Goal: Find specific page/section: Find specific page/section

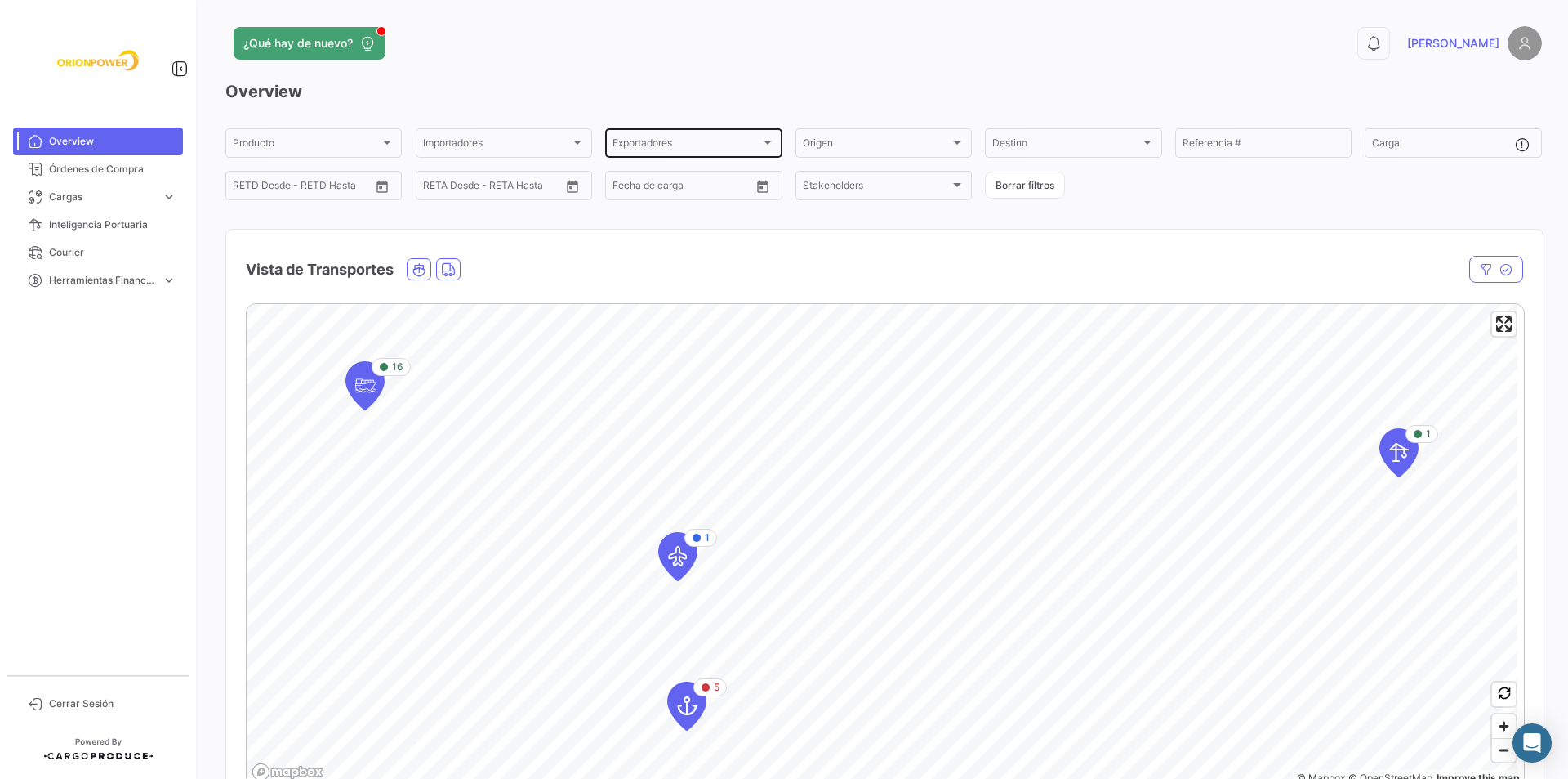
click at [677, 149] on div "Exportadores" at bounding box center [686, 146] width 147 height 11
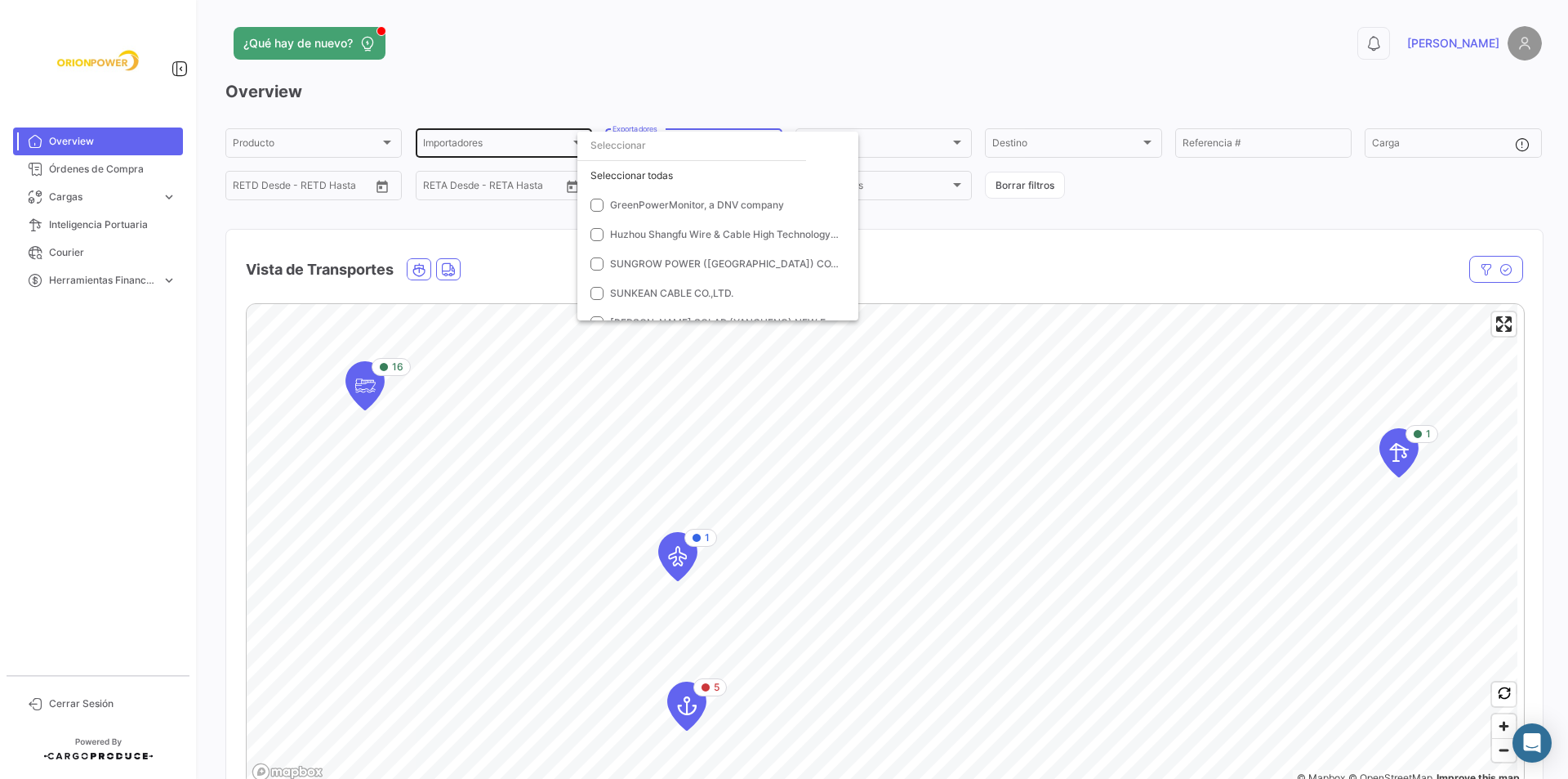
click at [539, 143] on div at bounding box center [784, 389] width 1568 height 779
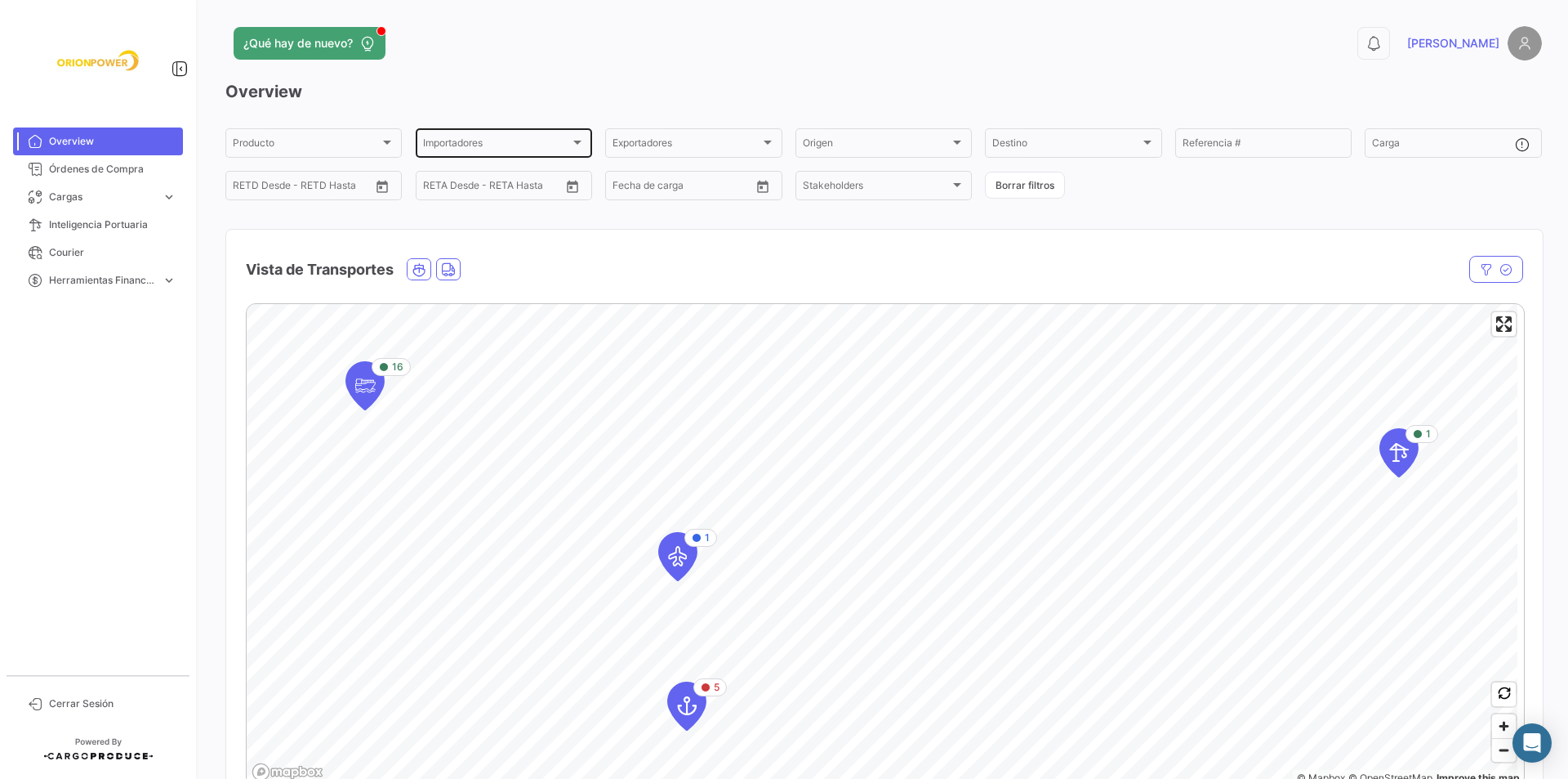
click at [511, 142] on div "Importadores" at bounding box center [497, 146] width 147 height 11
click at [483, 203] on span "LVIOL" at bounding box center [536, 204] width 229 height 14
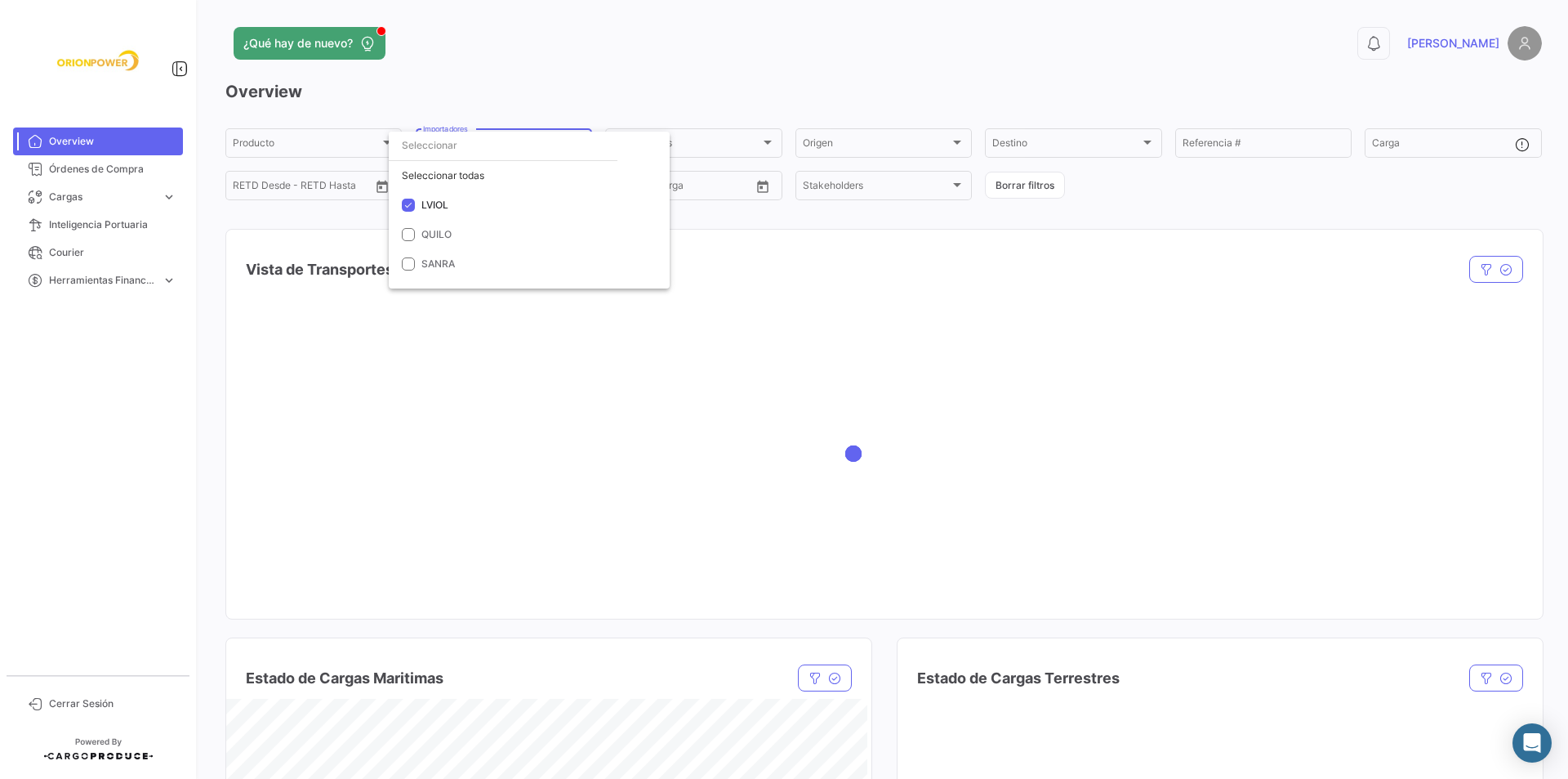
click at [759, 226] on div at bounding box center [784, 389] width 1568 height 779
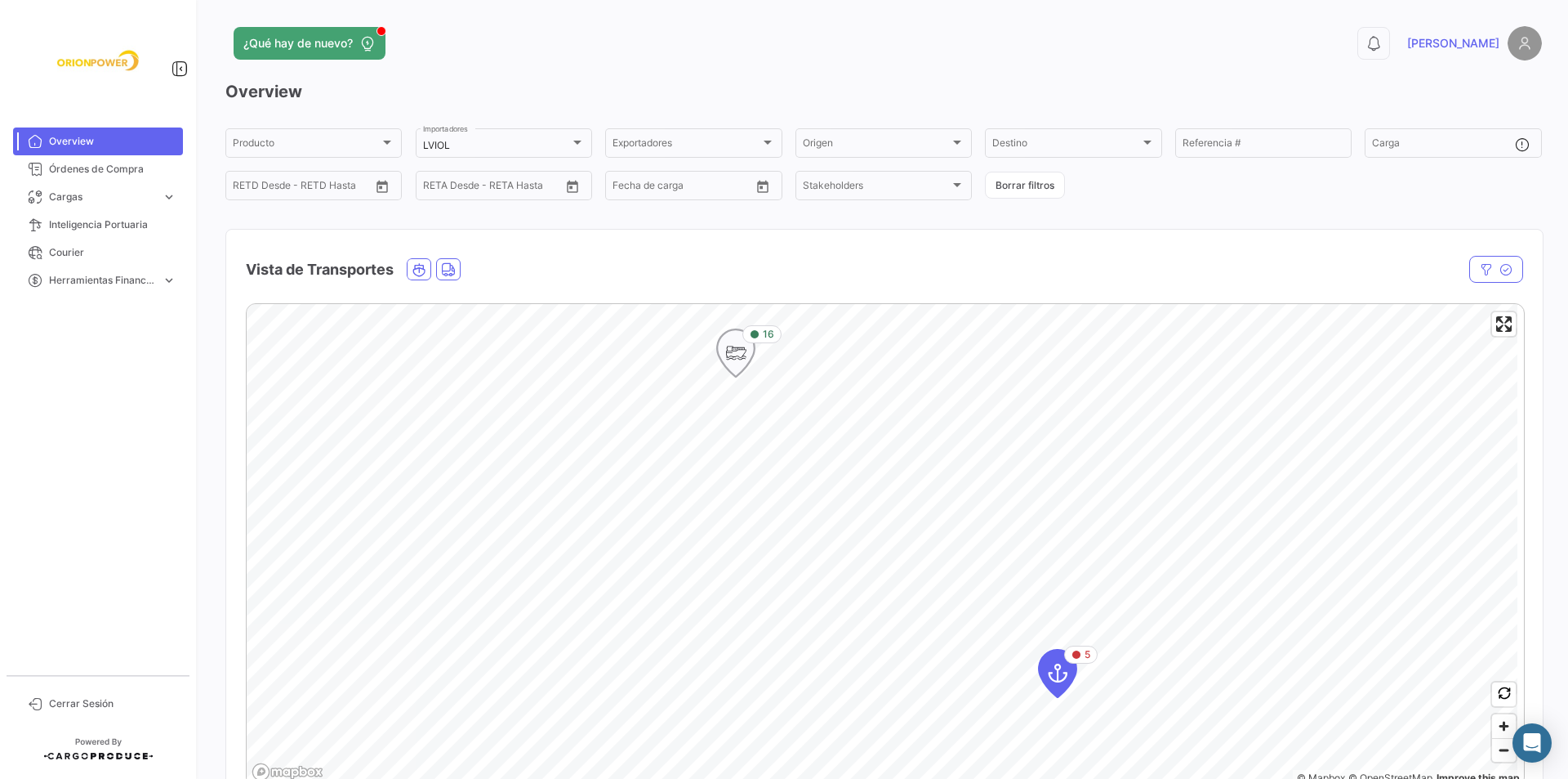
click at [740, 362] on icon "Map marker" at bounding box center [736, 353] width 23 height 34
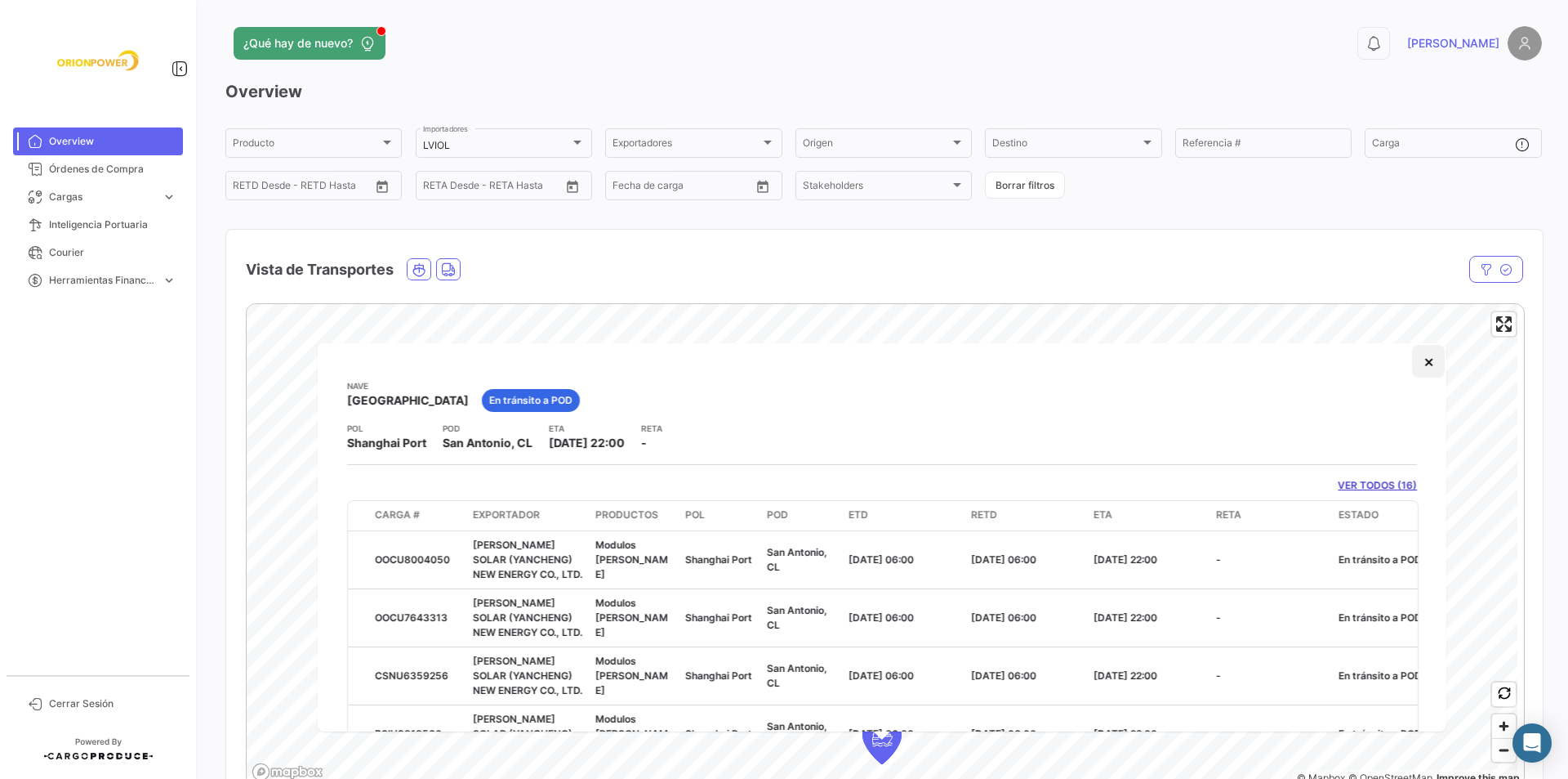
click at [1415, 358] on button "×" at bounding box center [1429, 361] width 32 height 32
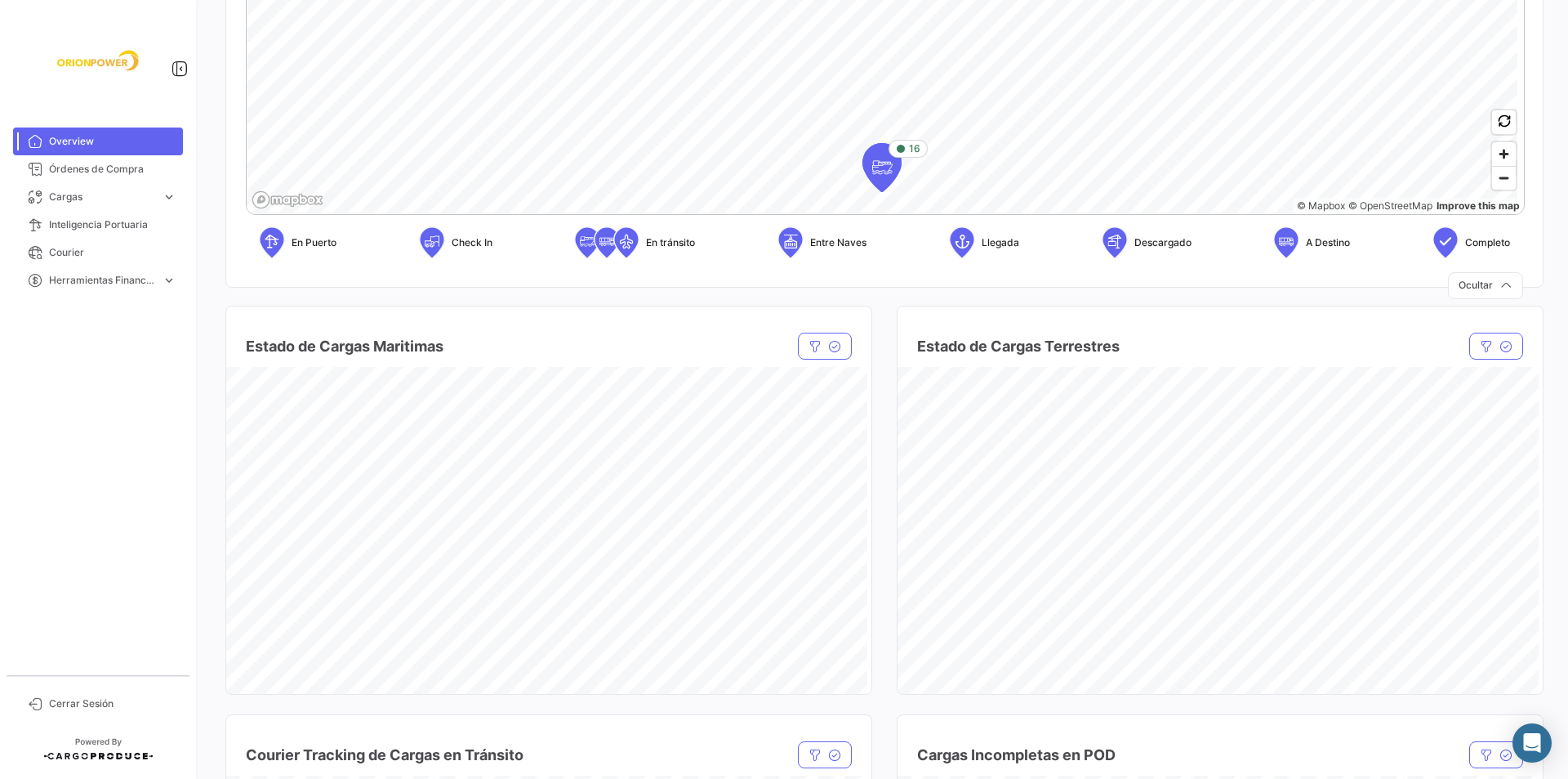
scroll to position [163, 0]
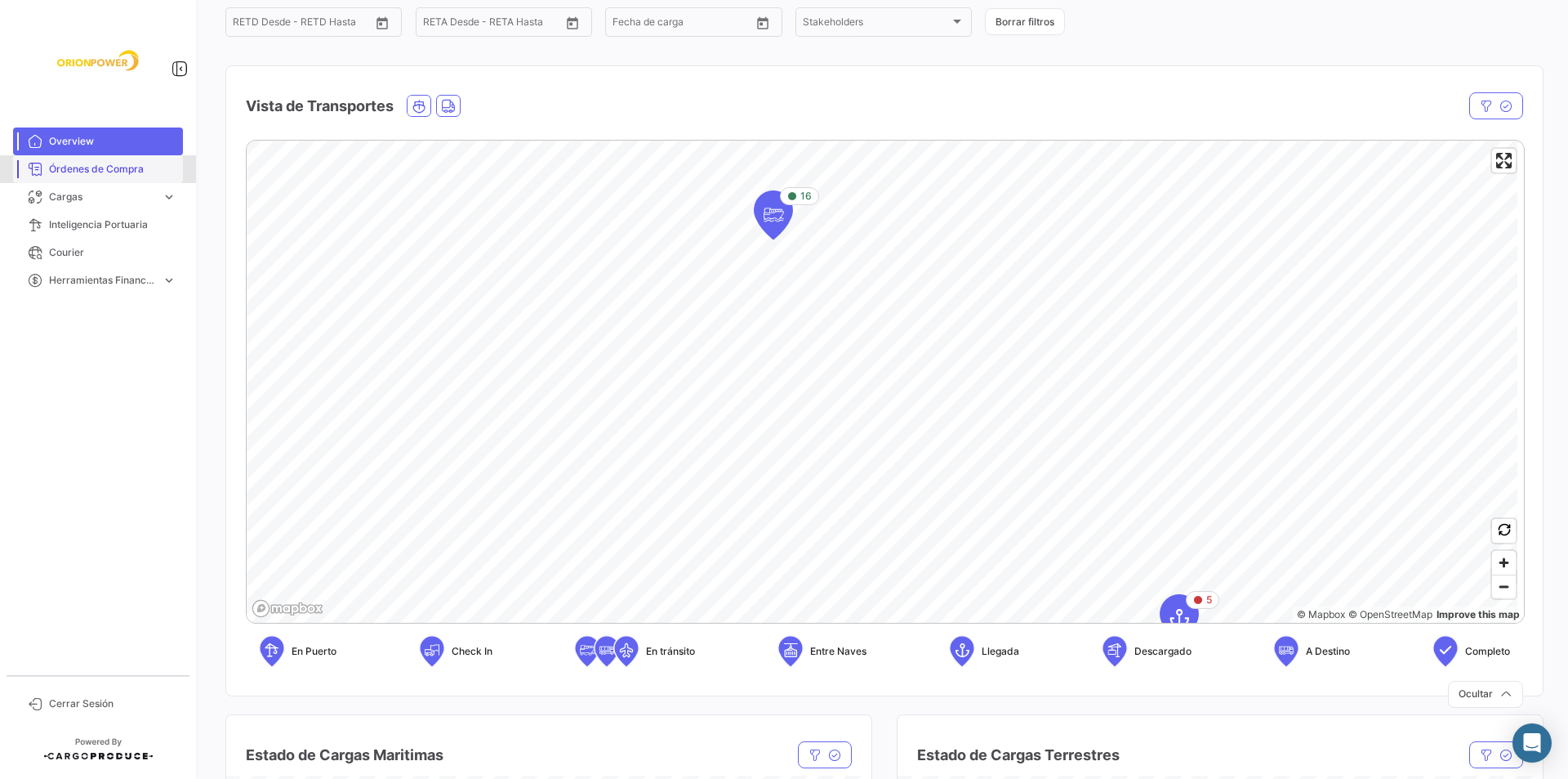
click at [91, 172] on span "Órdenes de Compra" at bounding box center [112, 169] width 128 height 14
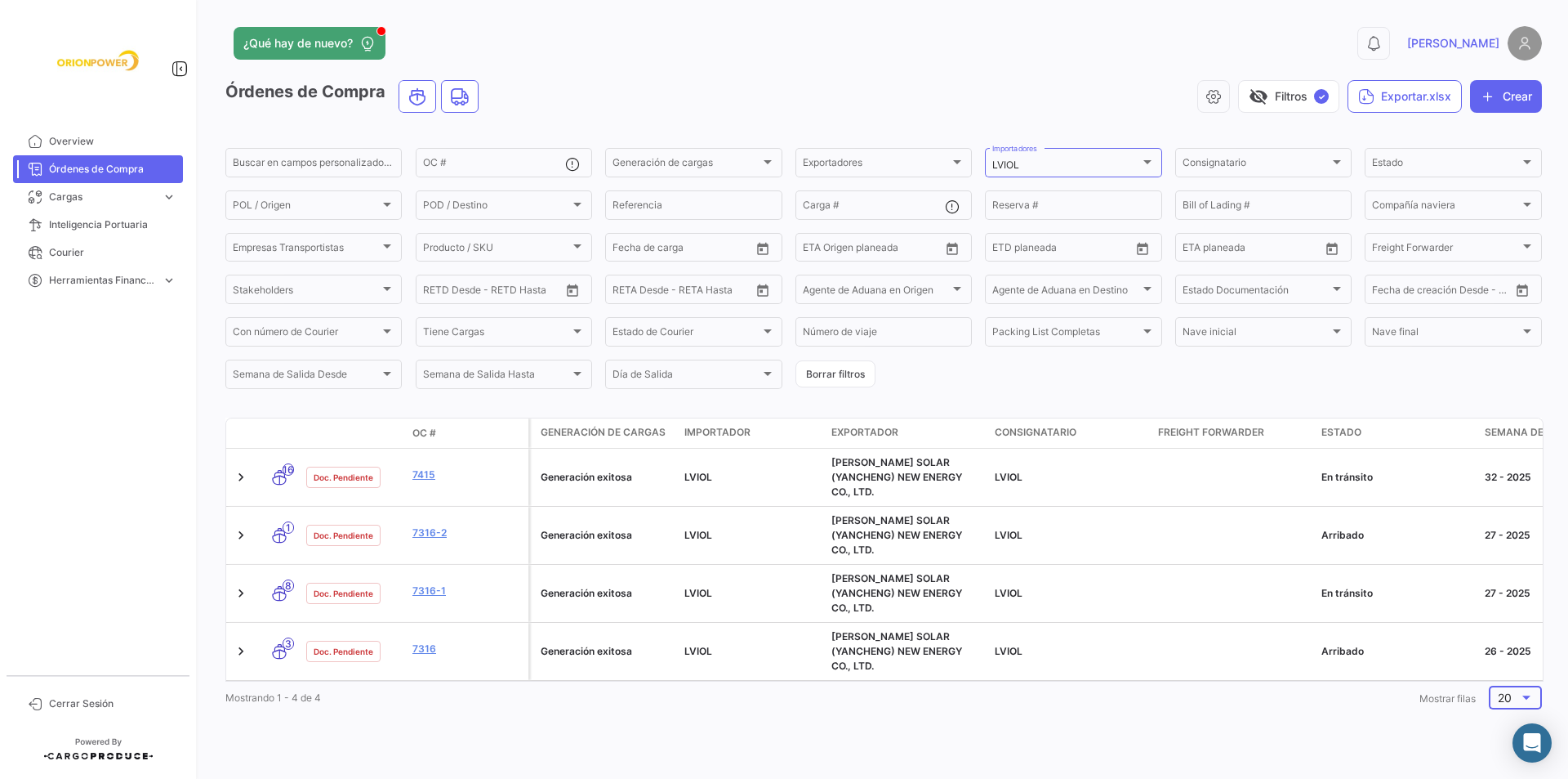
click at [1499, 690] on span "20" at bounding box center [1505, 697] width 14 height 14
click at [1510, 718] on span "100" at bounding box center [1520, 723] width 47 height 34
click at [506, 159] on div "OC #" at bounding box center [494, 161] width 142 height 31
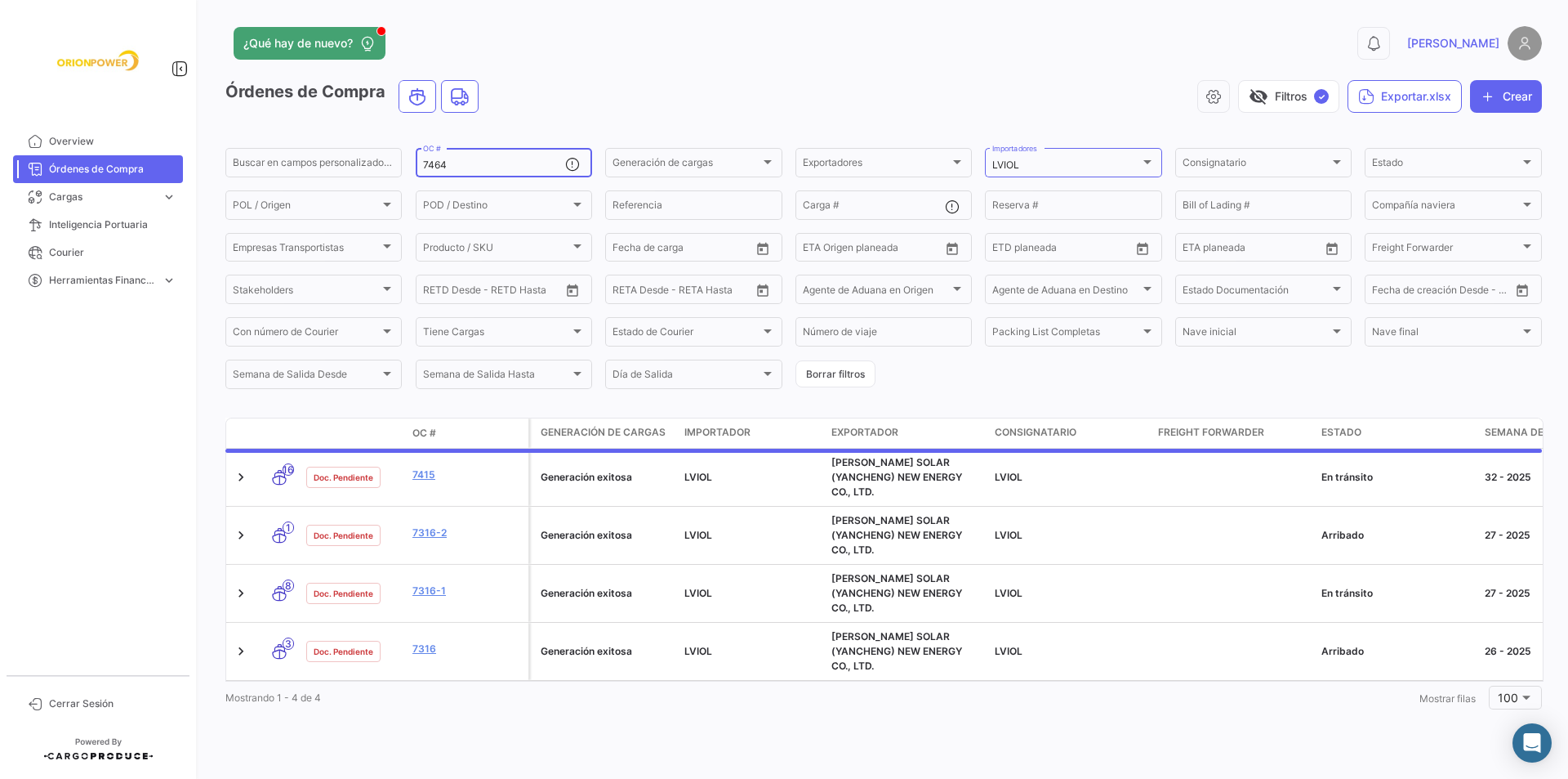
type input "7464"
